Goal: Task Accomplishment & Management: Complete application form

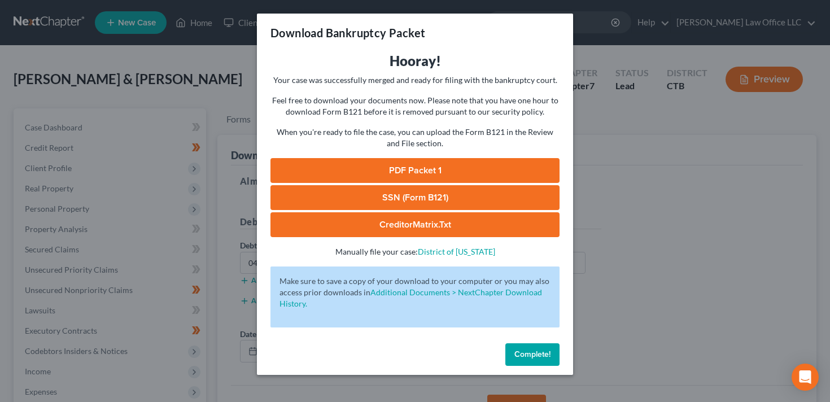
scroll to position [78, 0]
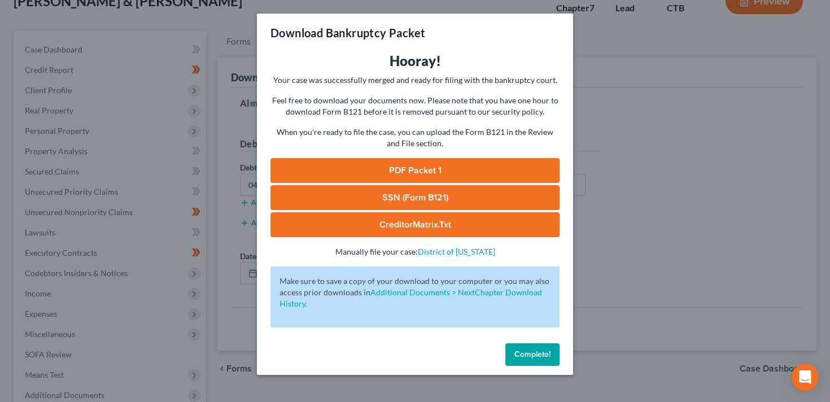
click at [677, 182] on div "Download Bankruptcy Packet Hooray! Your case was successfully merged and ready …" at bounding box center [415, 201] width 830 height 402
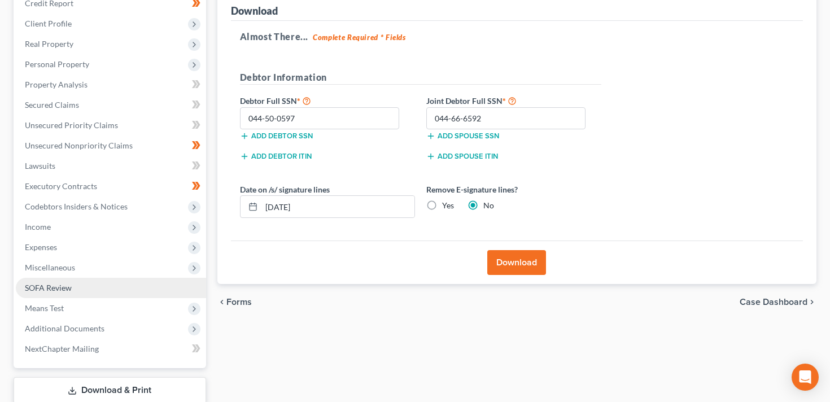
click at [57, 291] on span "SOFA Review" at bounding box center [48, 288] width 47 height 10
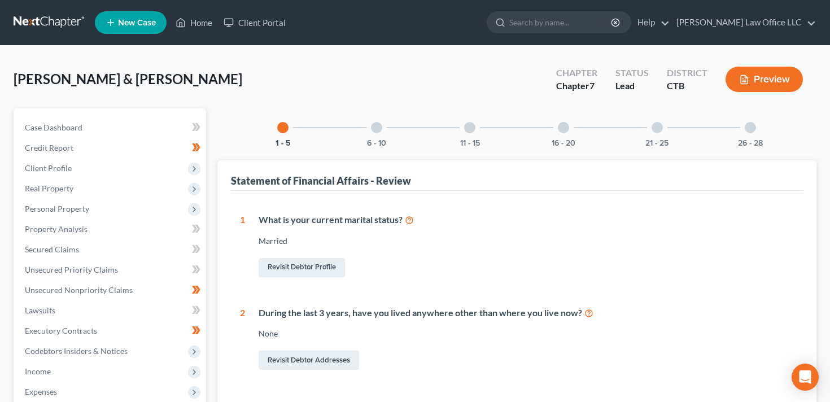
click at [377, 127] on div at bounding box center [376, 127] width 11 height 11
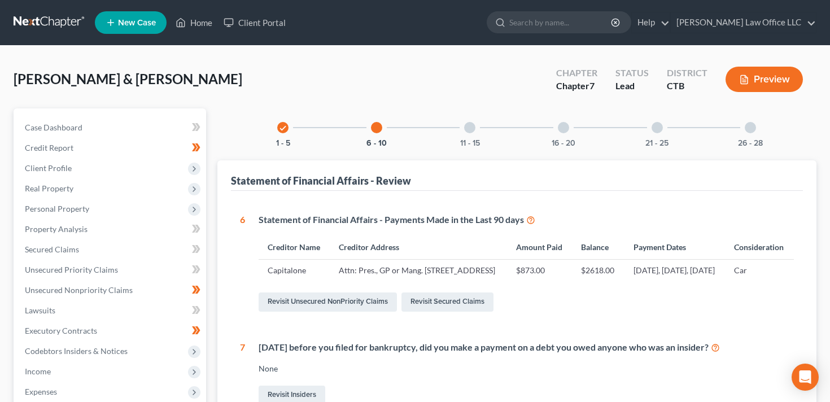
click at [470, 127] on div at bounding box center [469, 127] width 11 height 11
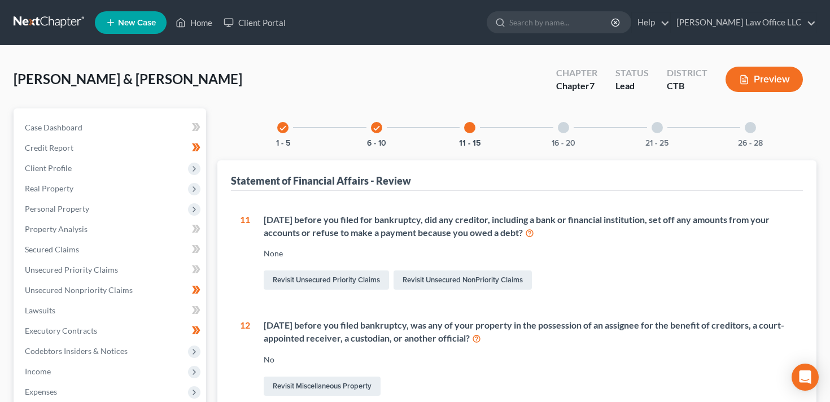
click at [564, 128] on div at bounding box center [563, 127] width 11 height 11
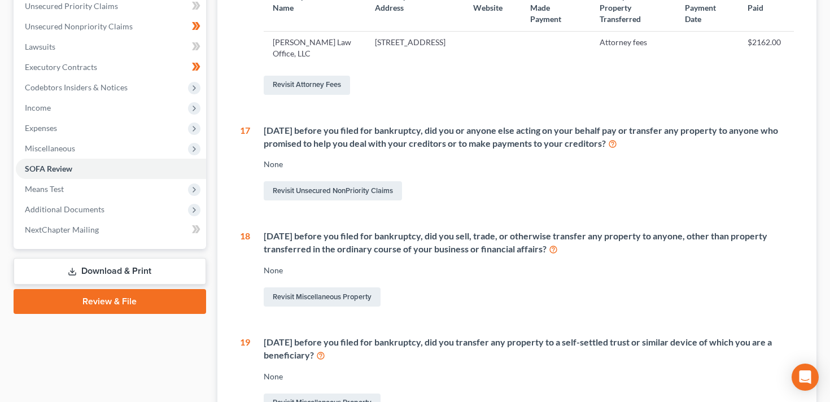
scroll to position [266, 0]
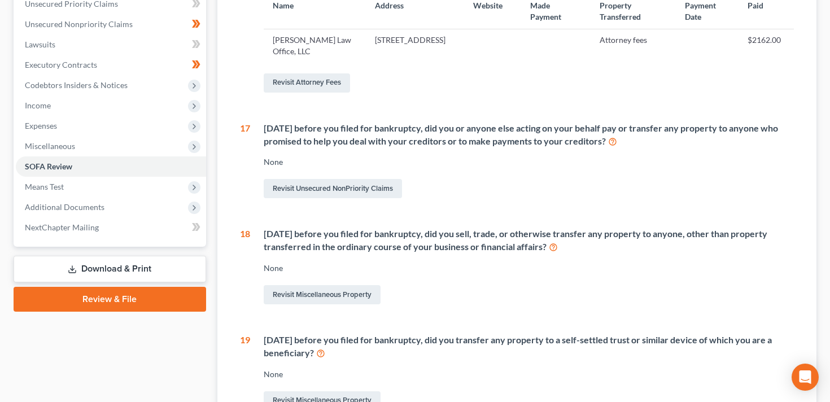
click at [553, 248] on icon at bounding box center [553, 246] width 9 height 11
drag, startPoint x: 265, startPoint y: 233, endPoint x: 546, endPoint y: 247, distance: 281.1
click at [546, 247] on div "[DATE] before you filed for bankruptcy, did you sell, trade, or otherwise trans…" at bounding box center [529, 241] width 531 height 26
copy div "[DATE] before you filed for bankruptcy, did you sell, trade, or otherwise trans…"
click at [289, 290] on link "Revisit Miscellaneous Property" at bounding box center [322, 294] width 117 height 19
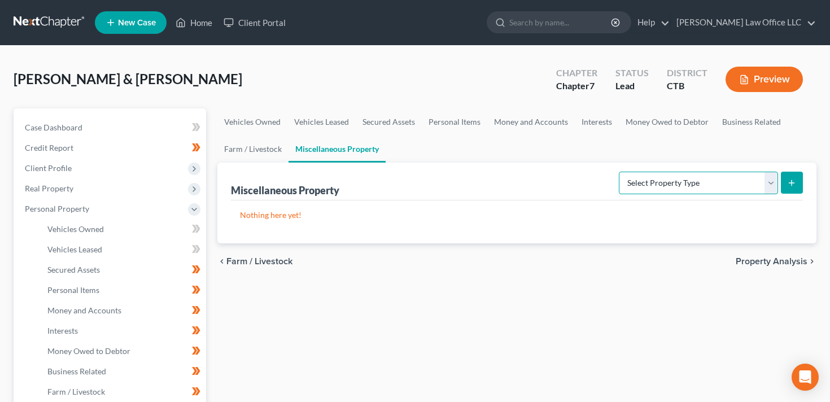
click at [675, 176] on select "Select Property Type Assigned for Creditor Benefit [DATE] Holding for Another N…" at bounding box center [698, 183] width 159 height 23
click at [744, 182] on select "Select Property Type Assigned for Creditor Benefit [DATE] Holding for Another N…" at bounding box center [698, 183] width 159 height 23
select select "not_yet_listed"
click at [619, 172] on select "Select Property Type Assigned for Creditor Benefit [DATE] Holding for Another N…" at bounding box center [698, 183] width 159 height 23
click at [260, 117] on link "Vehicles Owned" at bounding box center [252, 121] width 70 height 27
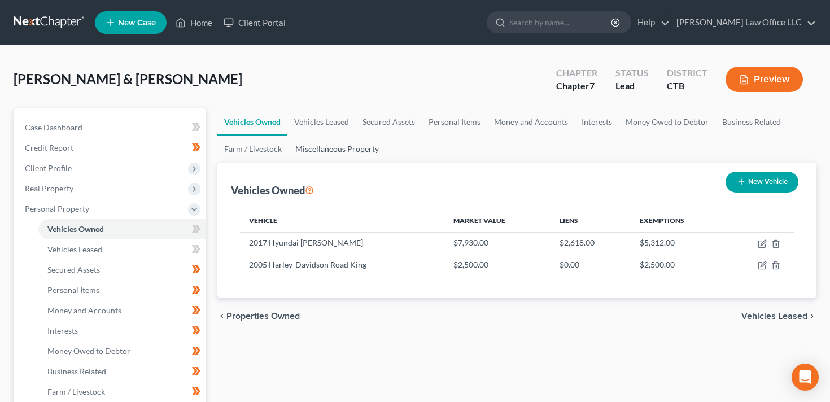
click at [349, 152] on link "Miscellaneous Property" at bounding box center [337, 149] width 97 height 27
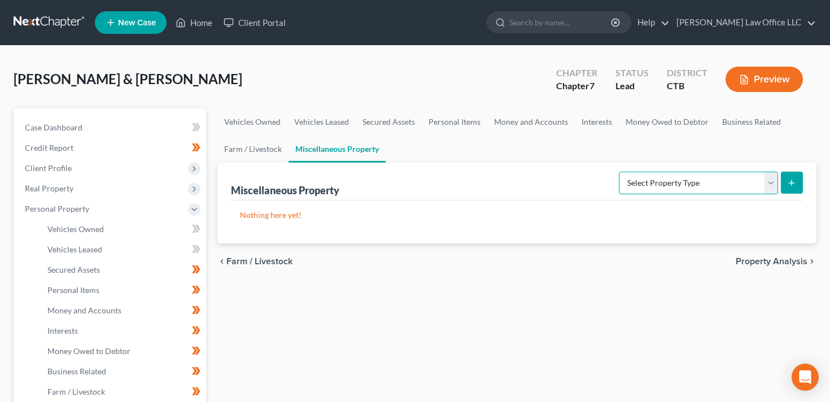
click at [762, 183] on select "Select Property Type Assigned for Creditor Benefit [DATE] Holding for Another N…" at bounding box center [698, 183] width 159 height 23
click at [619, 172] on select "Select Property Type Assigned for Creditor Benefit [DATE] Holding for Another N…" at bounding box center [698, 183] width 159 height 23
click at [762, 175] on select "Select Property Type Assigned for Creditor Benefit [DATE] Holding for Another N…" at bounding box center [698, 183] width 159 height 23
select select "transferred"
click at [619, 172] on select "Select Property Type Assigned for Creditor Benefit [DATE] Holding for Another N…" at bounding box center [698, 183] width 159 height 23
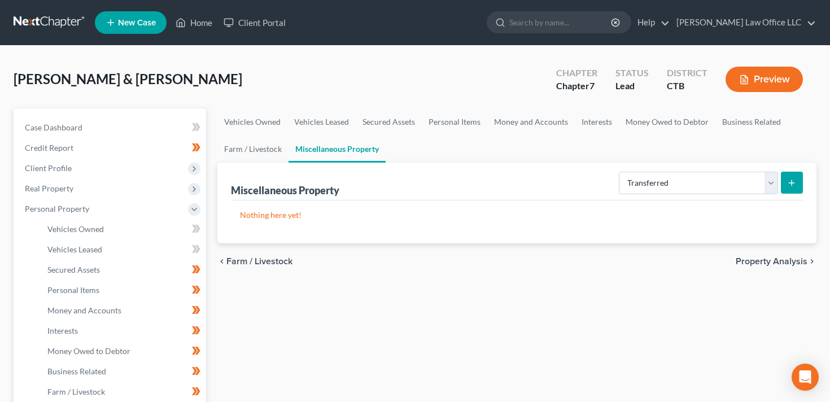
click at [795, 184] on icon "submit" at bounding box center [791, 182] width 9 height 9
select select "Ordinary ([DATE])"
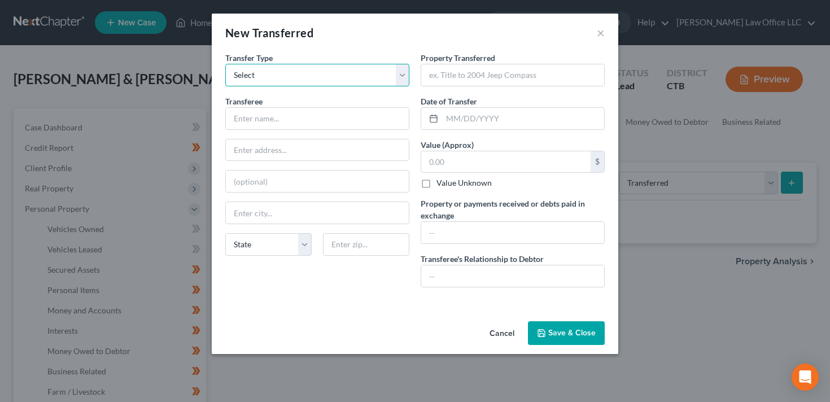
click at [402, 74] on select "Select Ordinary ([DATE]) [DATE]" at bounding box center [317, 75] width 184 height 23
click at [456, 67] on input "text" at bounding box center [512, 74] width 183 height 21
paste input "2003 Mitsubishi eclipse"
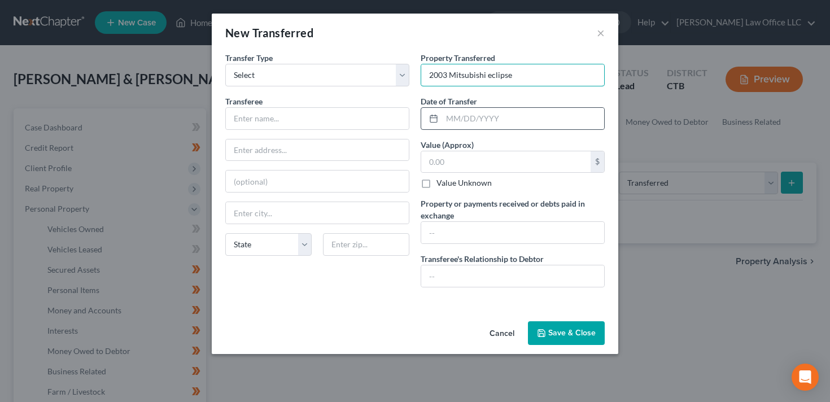
type input "2003 Mitsubishi eclipse"
click at [437, 114] on icon at bounding box center [433, 118] width 9 height 9
click at [451, 117] on input "text" at bounding box center [523, 118] width 162 height 21
type input "[DATE]"
click at [463, 162] on input "text" at bounding box center [505, 161] width 169 height 21
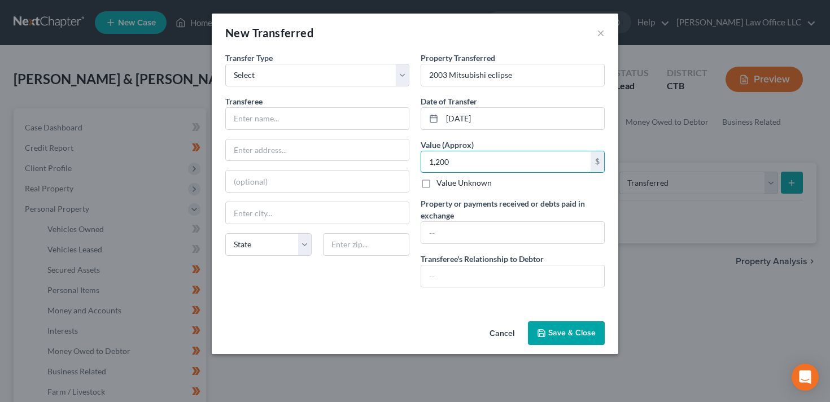
type input "1,200"
drag, startPoint x: 555, startPoint y: 328, endPoint x: 507, endPoint y: 96, distance: 236.6
click at [507, 96] on div "New Transferred × An exemption set must first be selected from the Filing Infor…" at bounding box center [415, 184] width 407 height 341
click at [601, 34] on button "×" at bounding box center [601, 33] width 8 height 14
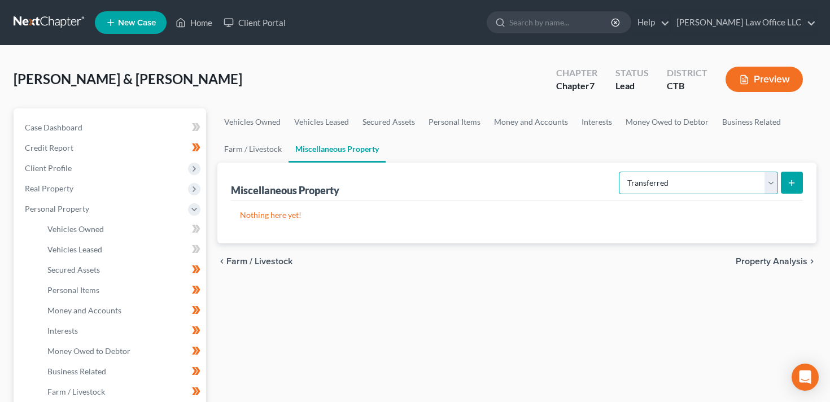
click at [774, 187] on select "Select Property Type Assigned for Creditor Benefit [DATE] Holding for Another N…" at bounding box center [698, 183] width 159 height 23
click at [267, 119] on link "Vehicles Owned" at bounding box center [252, 121] width 70 height 27
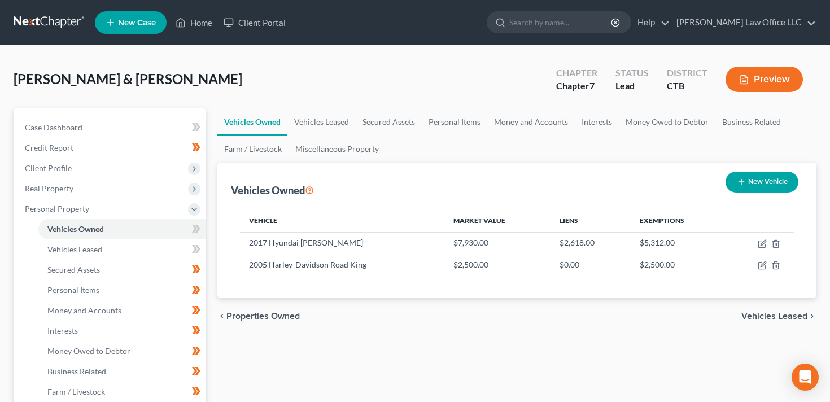
click at [754, 174] on button "New Vehicle" at bounding box center [762, 182] width 73 height 21
select select "0"
select select "2"
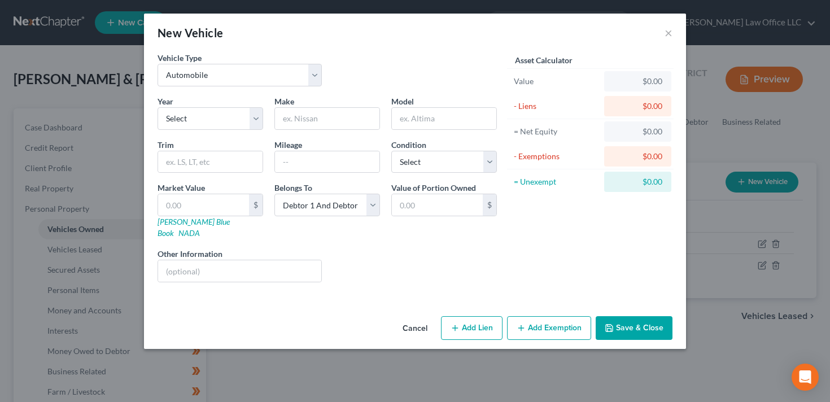
click at [417, 320] on button "Cancel" at bounding box center [415, 328] width 43 height 23
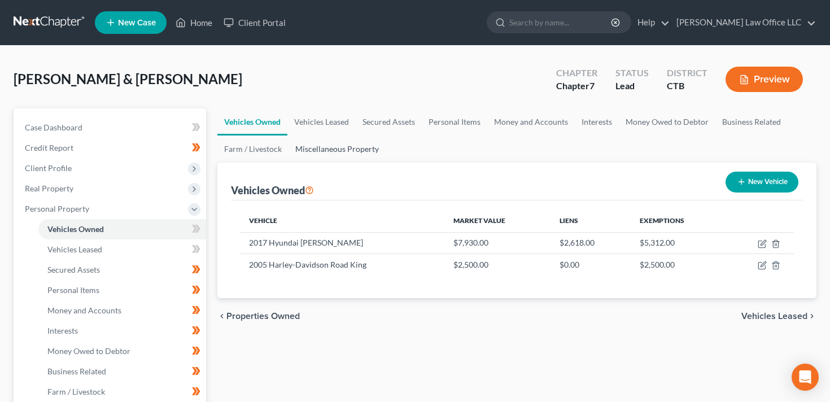
click at [354, 152] on link "Miscellaneous Property" at bounding box center [337, 149] width 97 height 27
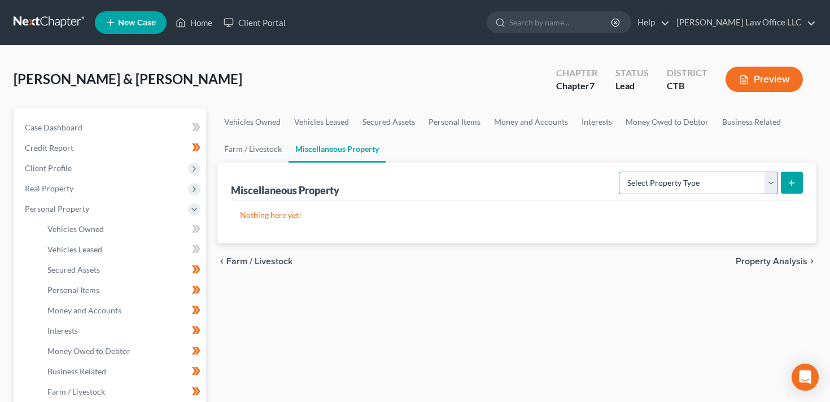
click at [699, 179] on select "Select Property Type Assigned for Creditor Benefit [DATE] Holding for Another N…" at bounding box center [698, 183] width 159 height 23
click at [619, 172] on select "Select Property Type Assigned for Creditor Benefit [DATE] Holding for Another N…" at bounding box center [698, 183] width 159 height 23
click at [795, 180] on icon "submit" at bounding box center [791, 182] width 9 height 9
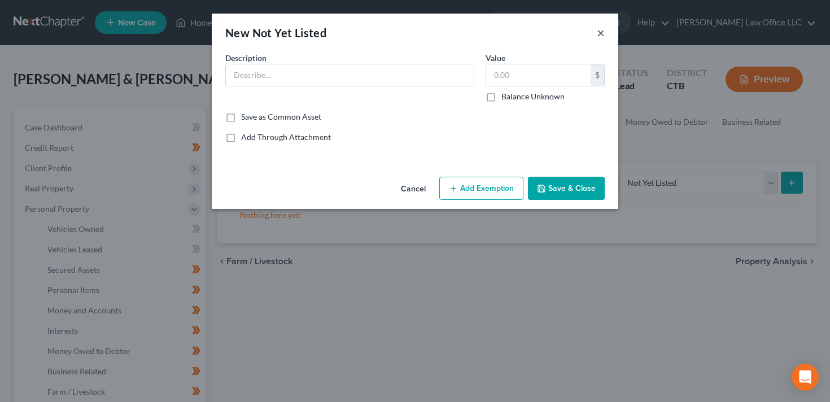
click at [599, 31] on button "×" at bounding box center [601, 33] width 8 height 14
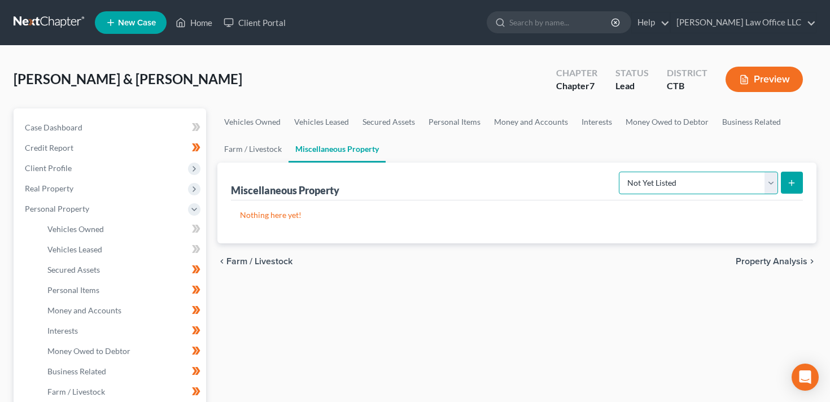
click at [768, 179] on select "Select Property Type Assigned for Creditor Benefit [DATE] Holding for Another N…" at bounding box center [698, 183] width 159 height 23
select select "transferred"
click at [619, 172] on select "Select Property Type Assigned for Creditor Benefit [DATE] Holding for Another N…" at bounding box center [698, 183] width 159 height 23
click at [791, 184] on icon "submit" at bounding box center [791, 182] width 9 height 9
select select "Ordinary ([DATE])"
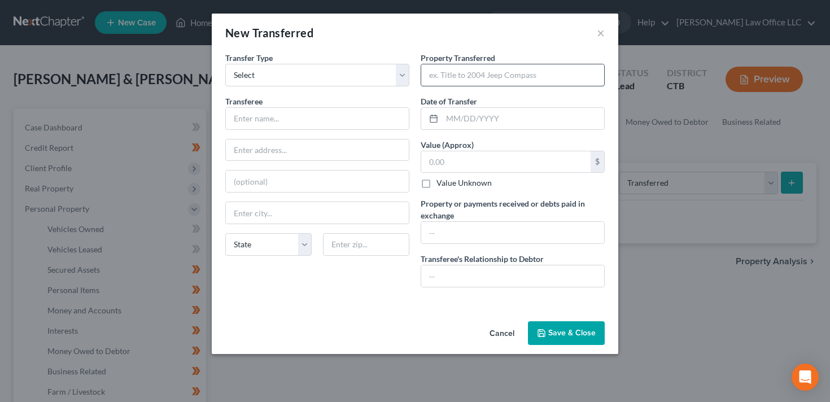
click at [479, 77] on input "text" at bounding box center [512, 74] width 183 height 21
type input "2003 Mitsubishi eclipse"
click at [464, 119] on input "text" at bounding box center [523, 118] width 162 height 21
type input "[DATE]"
click at [456, 160] on input "text" at bounding box center [505, 161] width 169 height 21
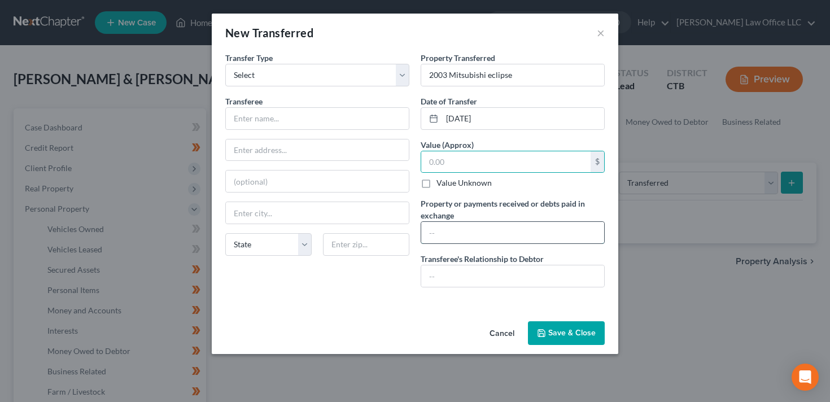
click at [428, 231] on input "text" at bounding box center [512, 232] width 183 height 21
type input "$1200"
click at [457, 165] on input "text" at bounding box center [505, 161] width 169 height 21
type input "0"
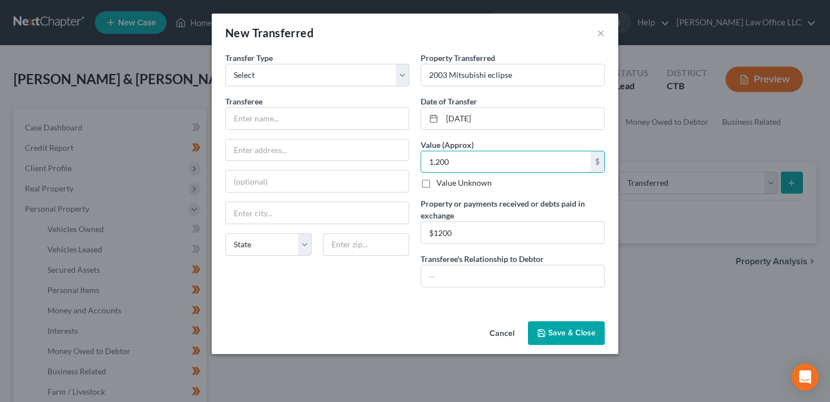
type input "1,200"
click at [377, 299] on div "An exemption set must first be selected from the Filing Information section. Tr…" at bounding box center [415, 184] width 407 height 265
click at [566, 337] on button "Save & Close" at bounding box center [566, 333] width 77 height 24
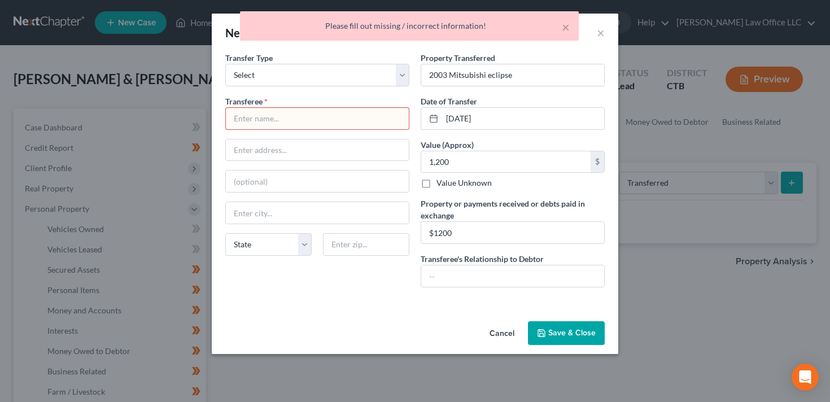
click at [337, 121] on input "text" at bounding box center [317, 118] width 183 height 21
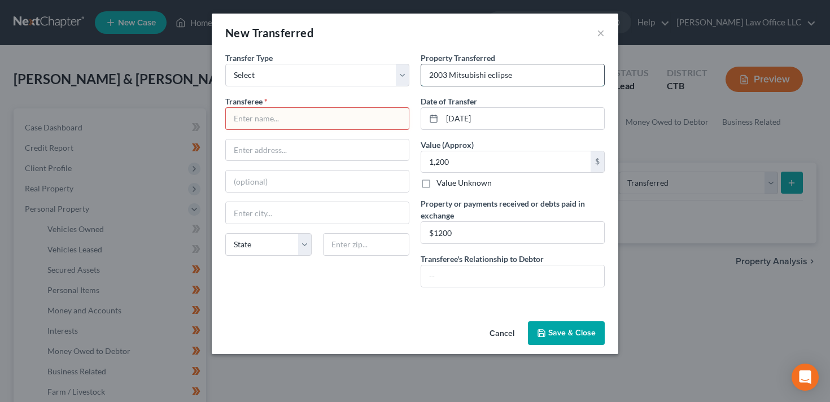
click at [531, 68] on input "2003 Mitsubishi eclipse" at bounding box center [512, 74] width 183 height 21
click at [544, 77] on input "2003 Mitsubishi eclipse" at bounding box center [512, 74] width 183 height 21
paste input "Sold for fair market value; proceeds used for living expenses"
drag, startPoint x: 563, startPoint y: 75, endPoint x: 341, endPoint y: 65, distance: 222.2
click at [341, 65] on div "Transfer Type * Select Ordinary ([DATE]) [DATE] Transferee * State [US_STATE] A…" at bounding box center [415, 174] width 391 height 245
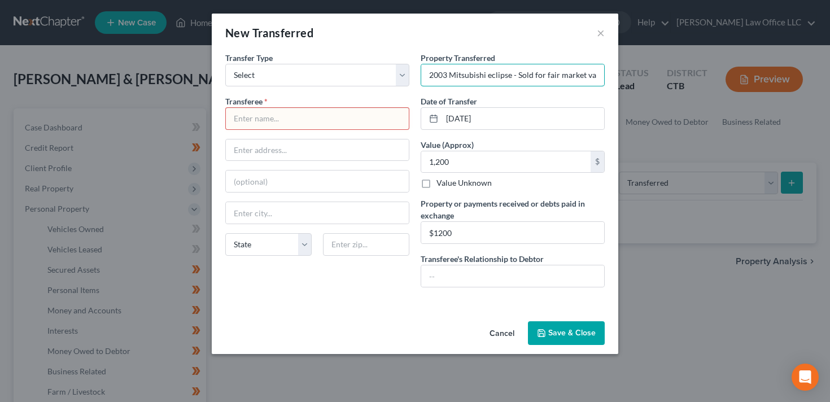
type input "2003 Mitsubishi eclipse - Sold for fair market value; proceeds used for living …"
click at [459, 43] on div "New Transferred ×" at bounding box center [415, 33] width 407 height 38
click at [333, 120] on input "text" at bounding box center [317, 118] width 183 height 21
drag, startPoint x: 509, startPoint y: 74, endPoint x: 424, endPoint y: 75, distance: 84.7
click at [424, 75] on input "2003 Mitsubishi eclipse - Sold for fair market value; proceeds used for living …" at bounding box center [512, 74] width 183 height 21
